Goal: Task Accomplishment & Management: Manage account settings

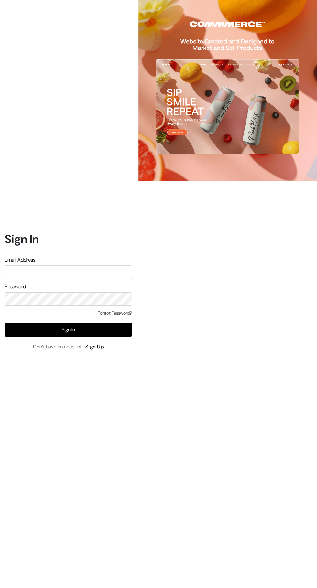
click at [89, 337] on button "Sign In" at bounding box center [68, 330] width 127 height 14
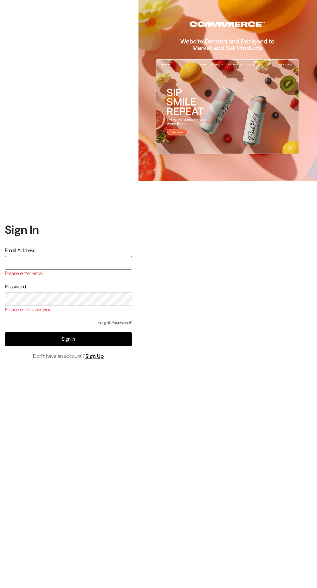
click at [70, 270] on input "text" at bounding box center [68, 263] width 127 height 14
type input "[EMAIL_ADDRESS][DOMAIN_NAME]"
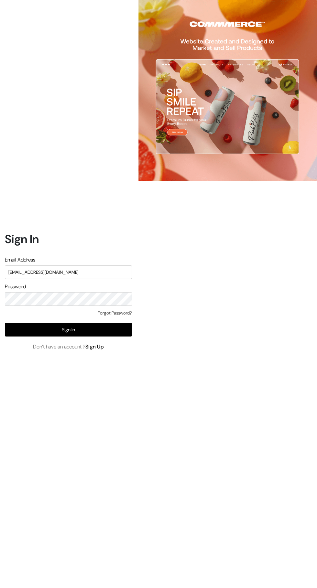
click at [112, 337] on button "Sign In" at bounding box center [68, 330] width 127 height 14
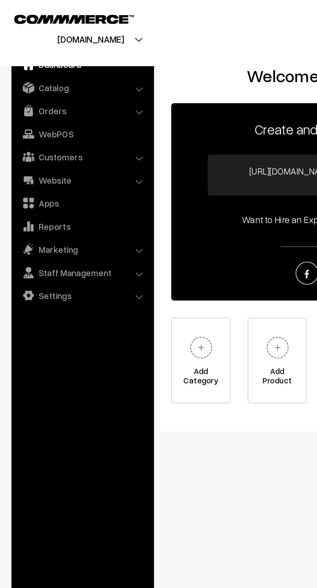
click at [56, 91] on link "Customers" at bounding box center [46, 89] width 77 height 12
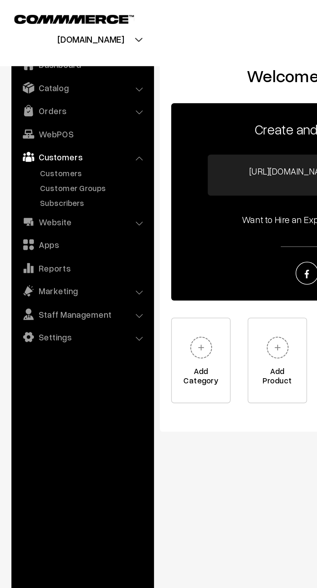
click at [56, 64] on link "Orders" at bounding box center [46, 63] width 77 height 12
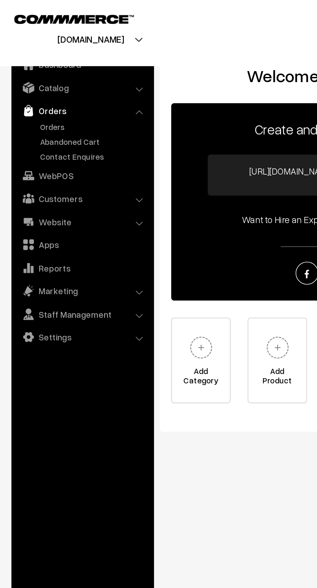
click at [35, 71] on link "Orders" at bounding box center [53, 72] width 64 height 7
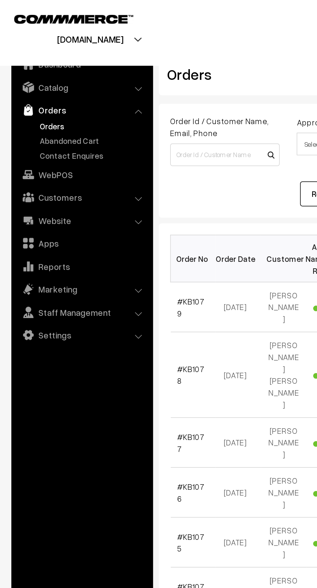
click at [53, 81] on link "Abandoned Cart" at bounding box center [53, 80] width 64 height 7
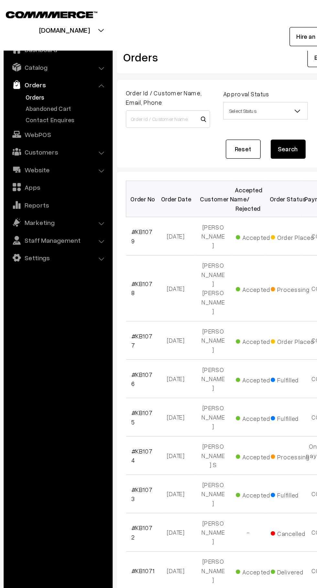
click at [54, 79] on link "Abandoned Cart" at bounding box center [53, 80] width 64 height 7
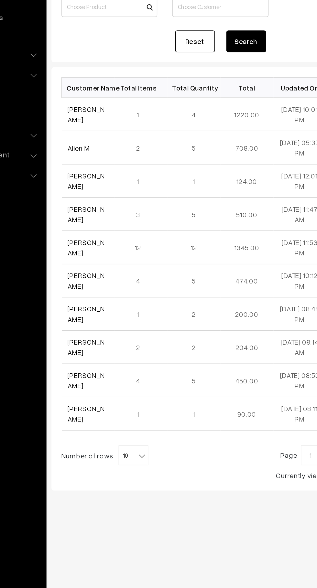
click at [114, 150] on link "[PERSON_NAME]" at bounding box center [113, 152] width 24 height 12
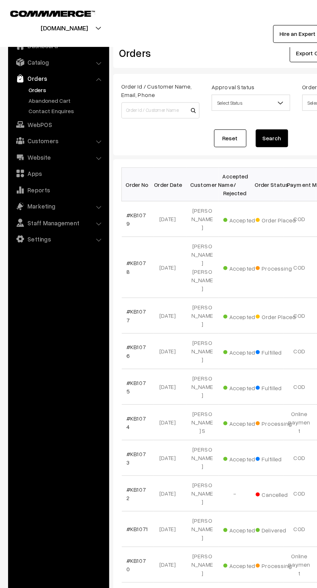
click at [53, 79] on link "Abandoned Cart" at bounding box center [53, 80] width 64 height 7
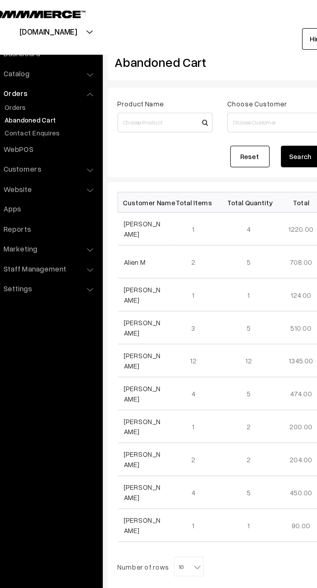
click at [111, 155] on link "Poonam Jangid" at bounding box center [113, 152] width 24 height 12
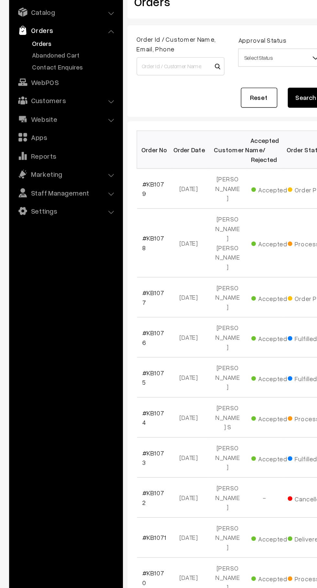
click at [58, 82] on link "Abandoned Cart" at bounding box center [53, 80] width 64 height 7
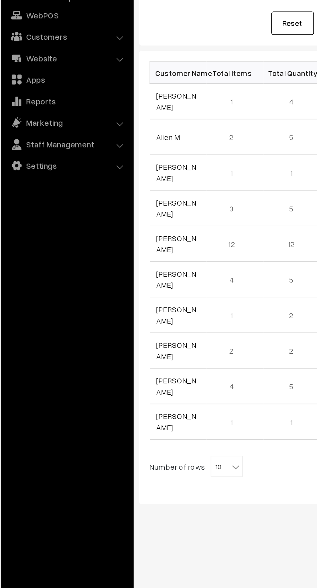
click at [110, 156] on link "[PERSON_NAME]" at bounding box center [113, 152] width 24 height 12
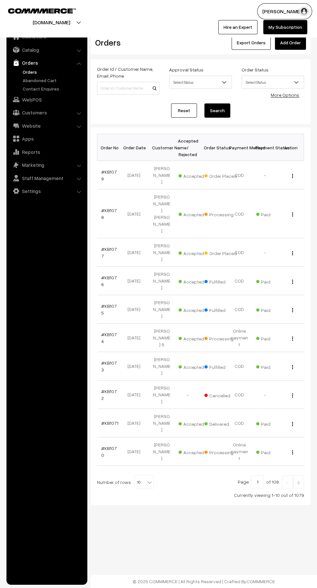
click at [58, 77] on link "Abandoned Cart" at bounding box center [53, 80] width 64 height 7
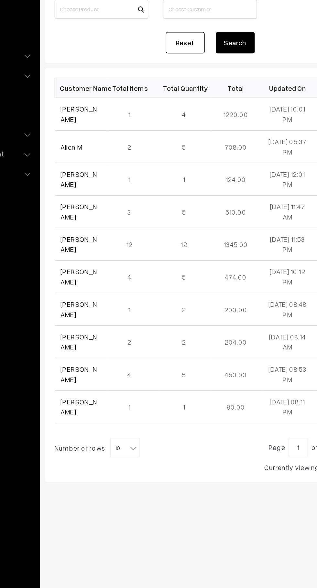
click at [114, 150] on link "[PERSON_NAME]" at bounding box center [113, 152] width 24 height 12
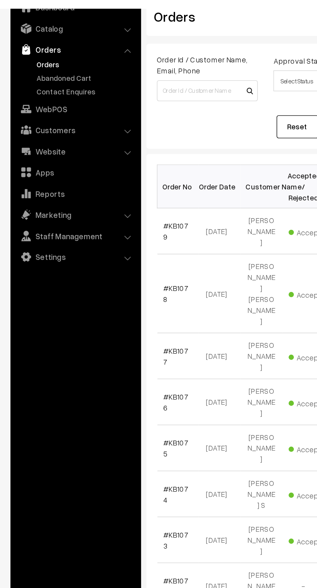
click at [53, 83] on link "Abandoned Cart" at bounding box center [53, 80] width 64 height 7
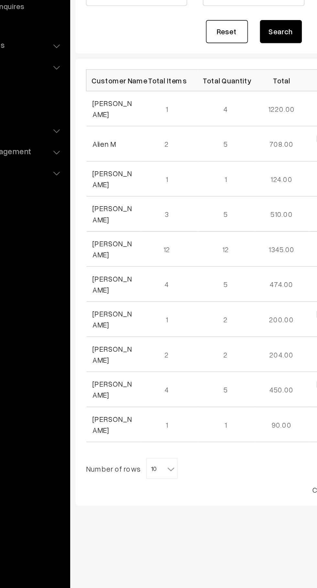
click at [108, 157] on link "[PERSON_NAME]" at bounding box center [113, 152] width 24 height 12
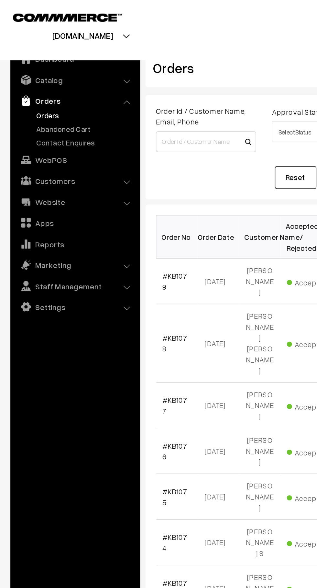
click at [75, 90] on link "Contact Enquires" at bounding box center [53, 88] width 64 height 7
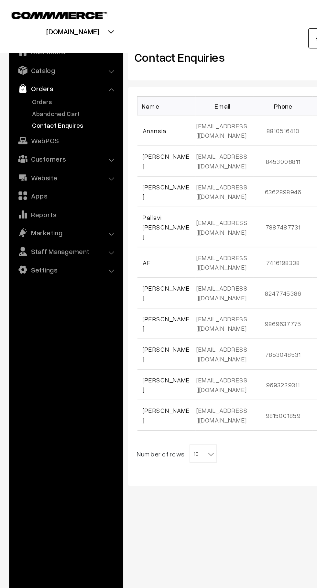
click at [57, 82] on link "Abandoned Cart" at bounding box center [53, 80] width 64 height 7
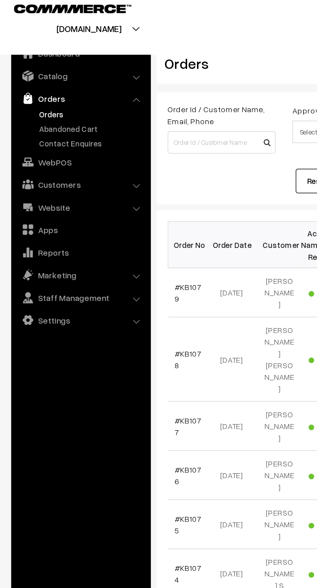
click at [60, 81] on link "Abandoned Cart" at bounding box center [53, 80] width 64 height 7
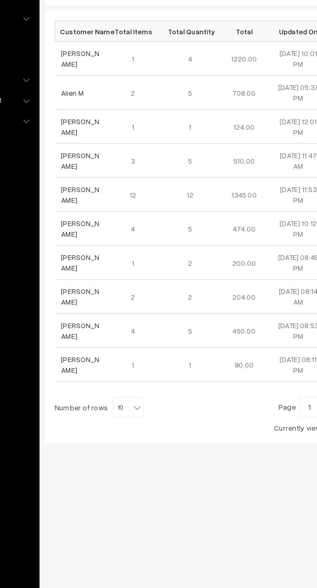
click at [111, 156] on link "Poonam Jangid" at bounding box center [113, 152] width 24 height 12
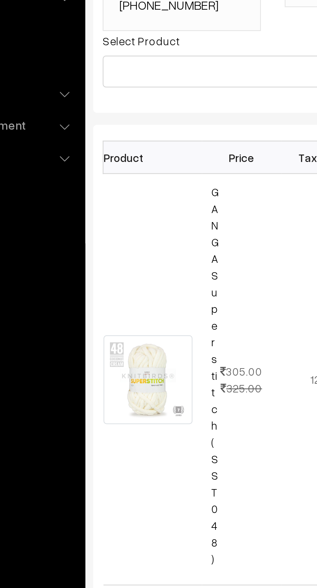
click at [140, 211] on link "GANGA Superstitch (SST048)" at bounding box center [140, 280] width 3 height 155
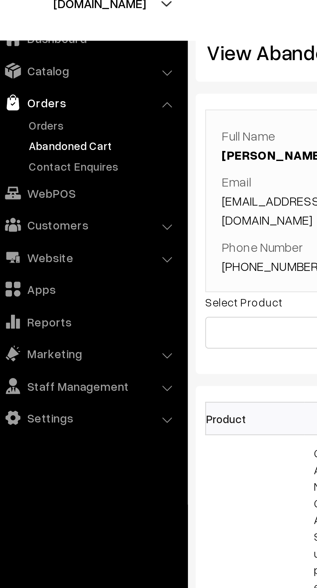
click at [38, 71] on link "Orders" at bounding box center [53, 72] width 64 height 7
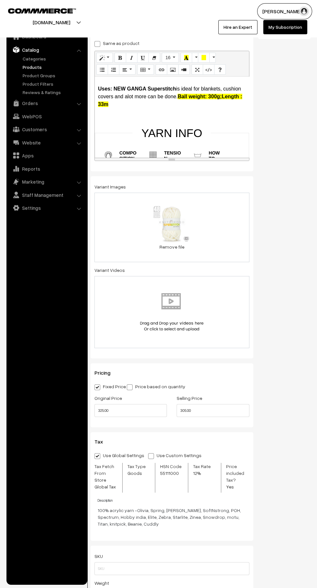
scroll to position [113, 0]
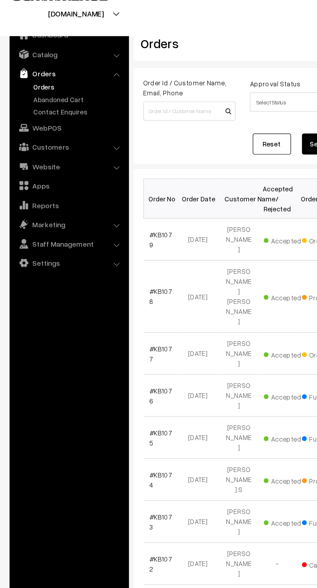
click at [58, 79] on link "Abandoned Cart" at bounding box center [53, 80] width 64 height 7
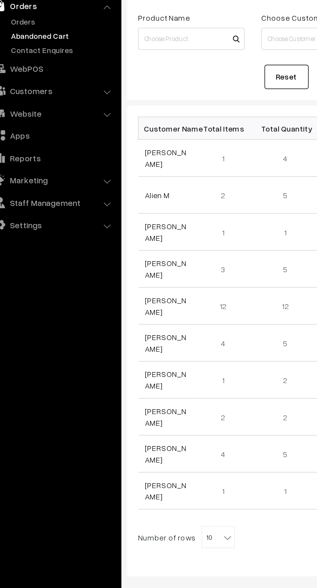
click at [112, 156] on link "[PERSON_NAME]" at bounding box center [113, 152] width 24 height 12
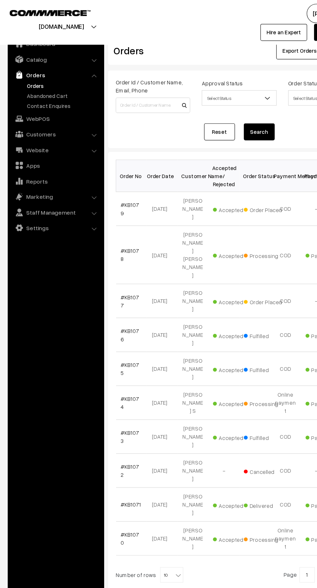
click at [55, 80] on link "Abandoned Cart" at bounding box center [53, 80] width 64 height 7
